Goal: Information Seeking & Learning: Learn about a topic

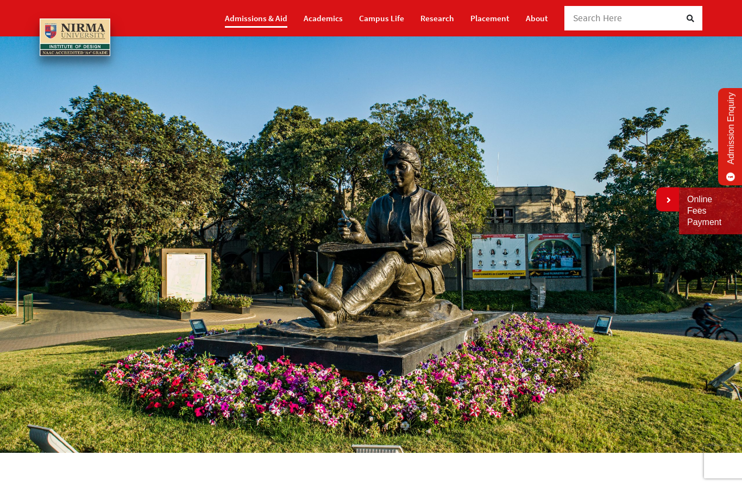
click at [267, 16] on link "Admissions & Aid" at bounding box center [256, 18] width 62 height 19
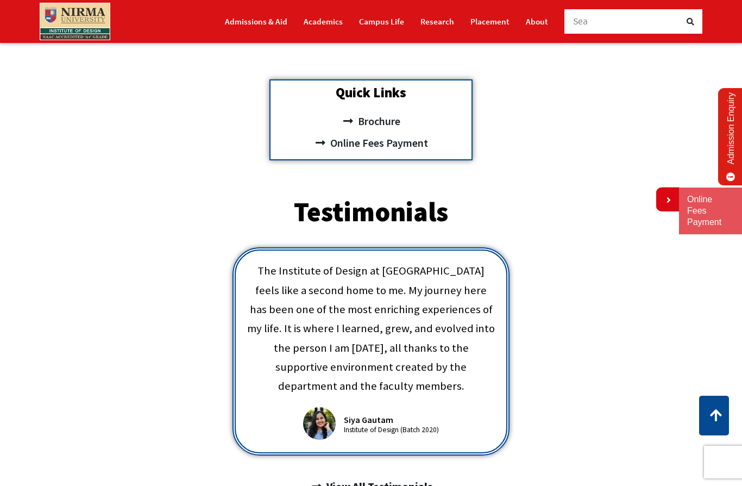
scroll to position [366, 0]
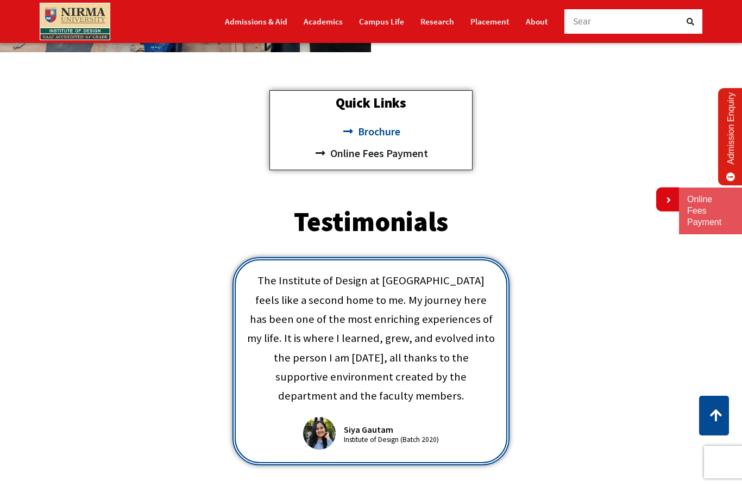
click at [381, 131] on span "Brochure" at bounding box center [377, 132] width 45 height 22
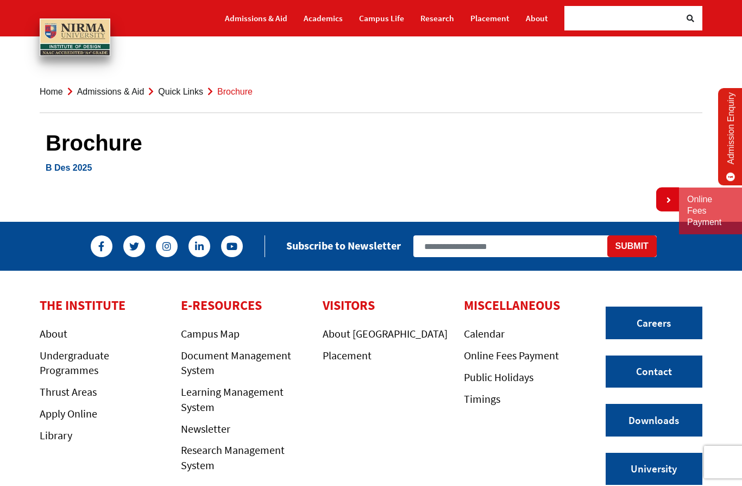
click at [81, 168] on link "B Des 2025" at bounding box center [69, 167] width 46 height 9
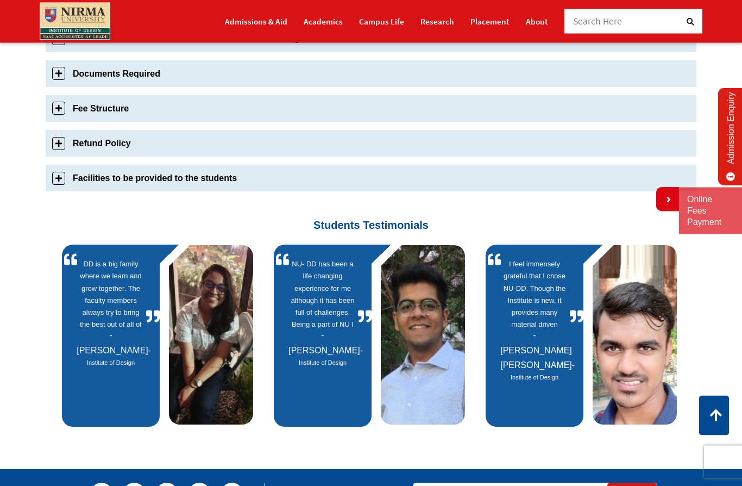
scroll to position [526, 0]
click at [58, 106] on link "Fee Structure" at bounding box center [371, 108] width 651 height 27
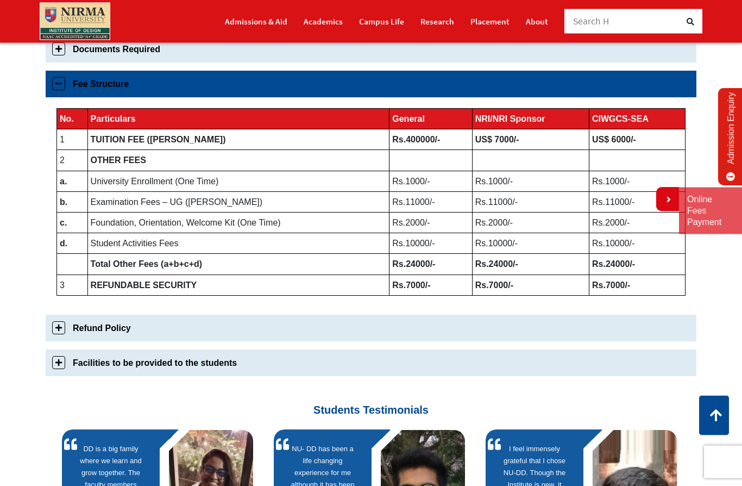
scroll to position [555, 0]
